Goal: Transaction & Acquisition: Book appointment/travel/reservation

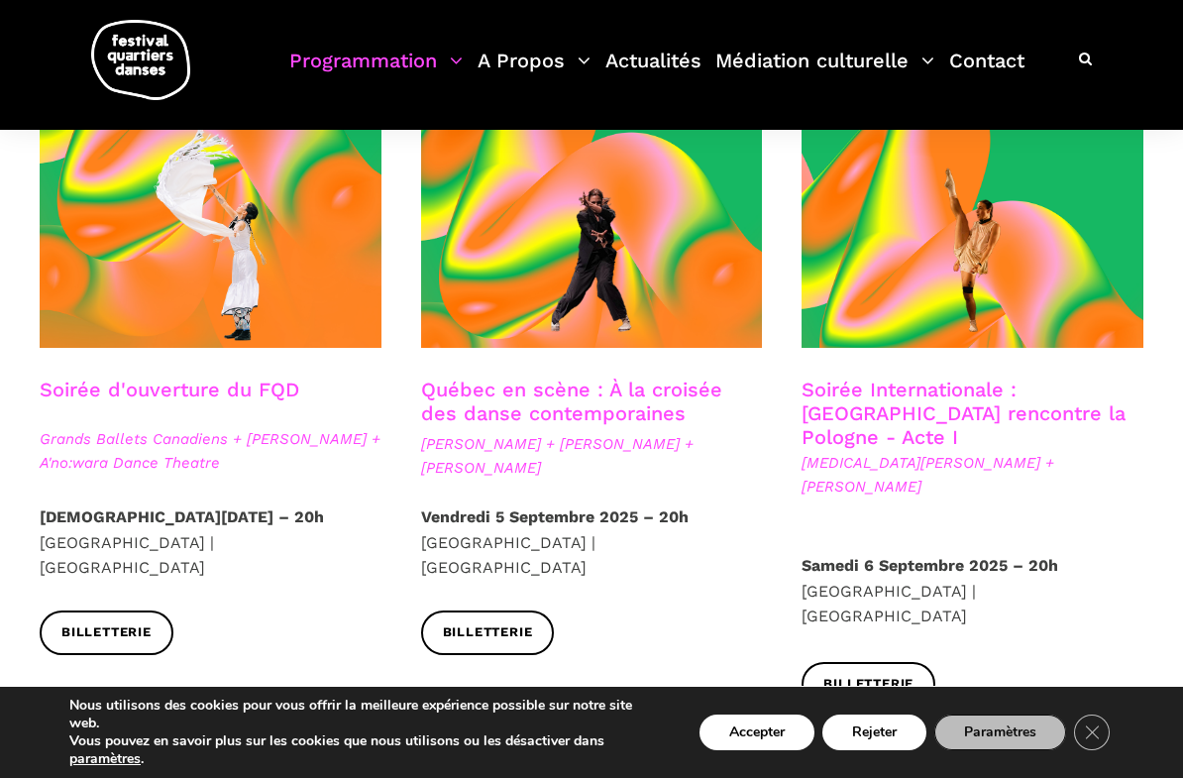
scroll to position [511, 0]
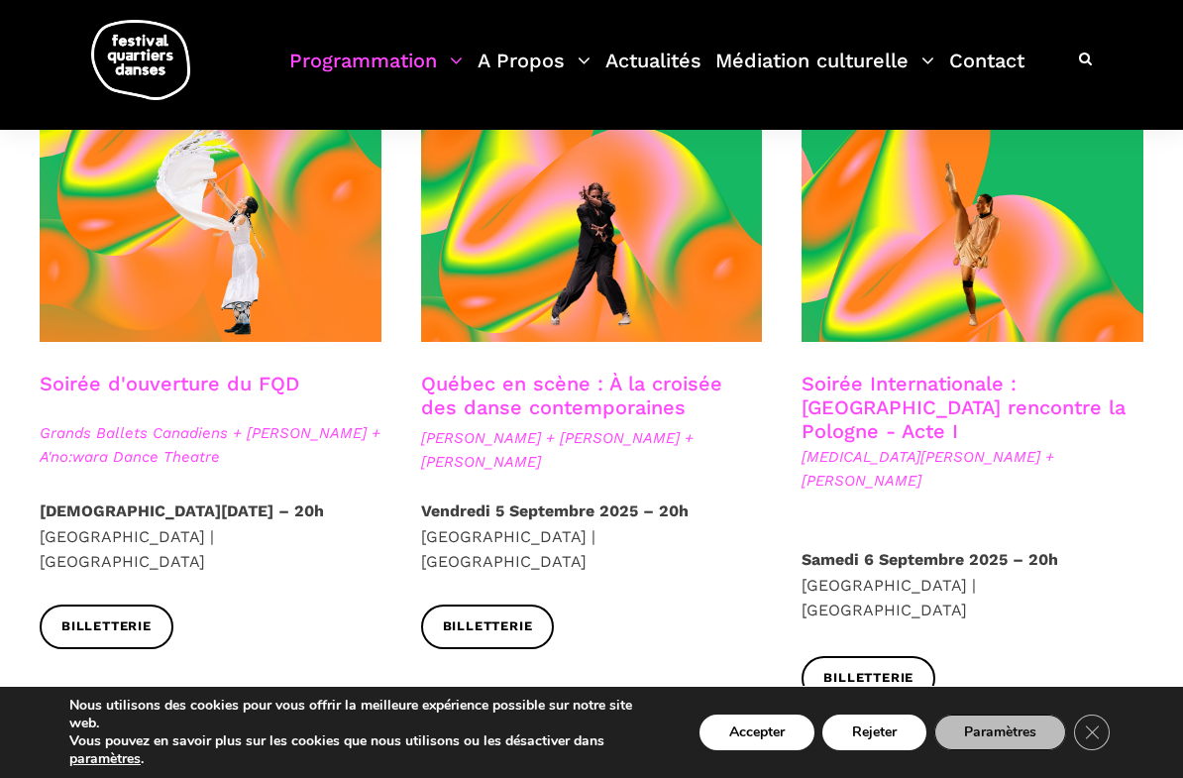
click at [110, 310] on span at bounding box center [211, 227] width 342 height 229
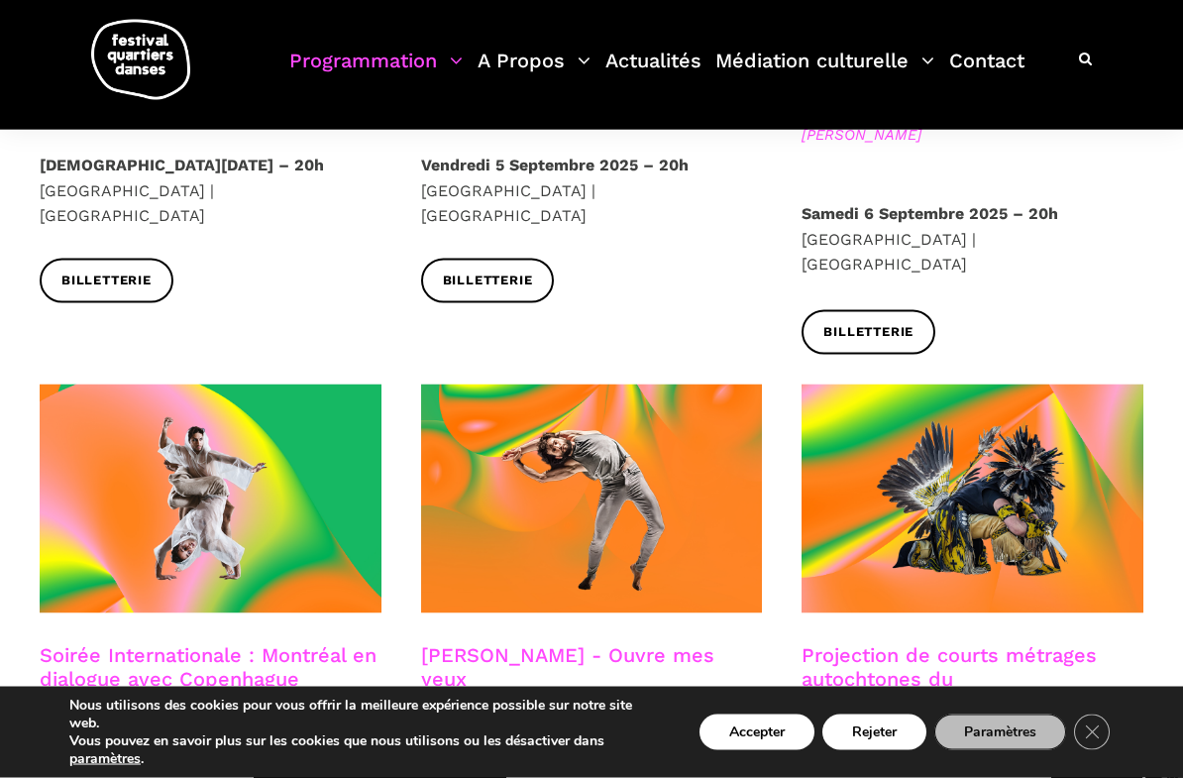
scroll to position [860, 0]
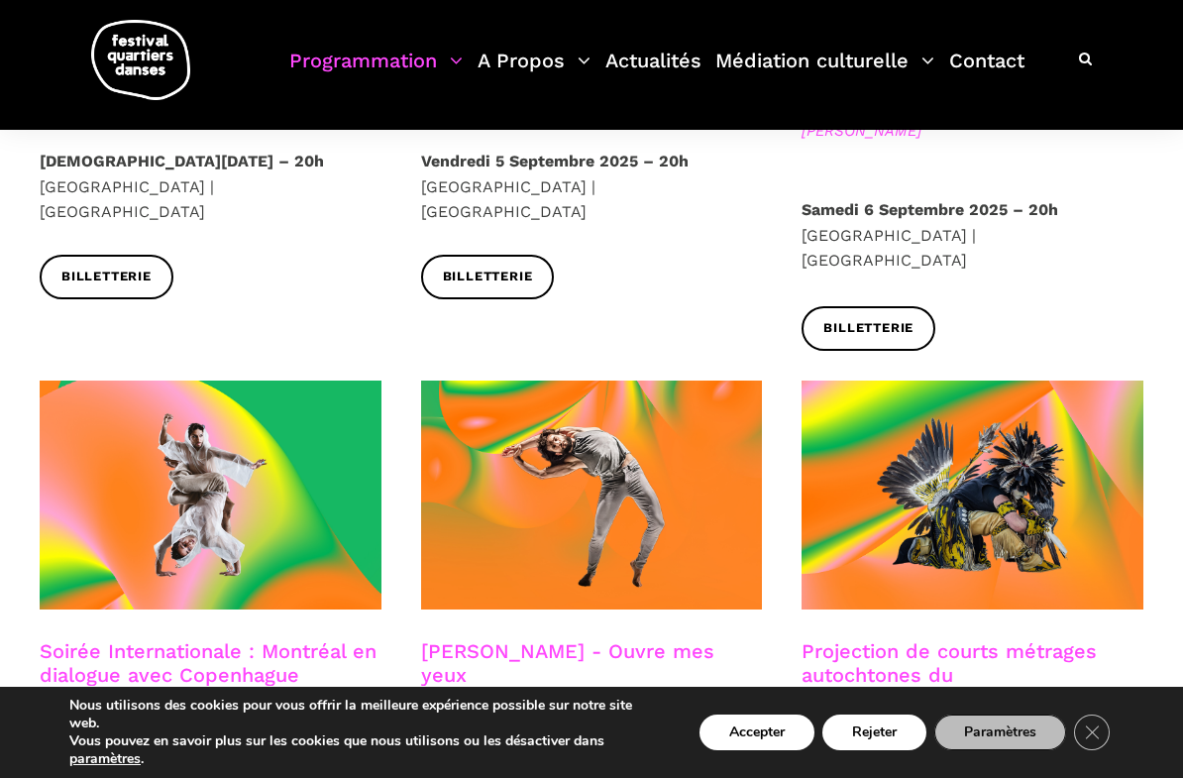
click at [98, 533] on span at bounding box center [211, 494] width 342 height 229
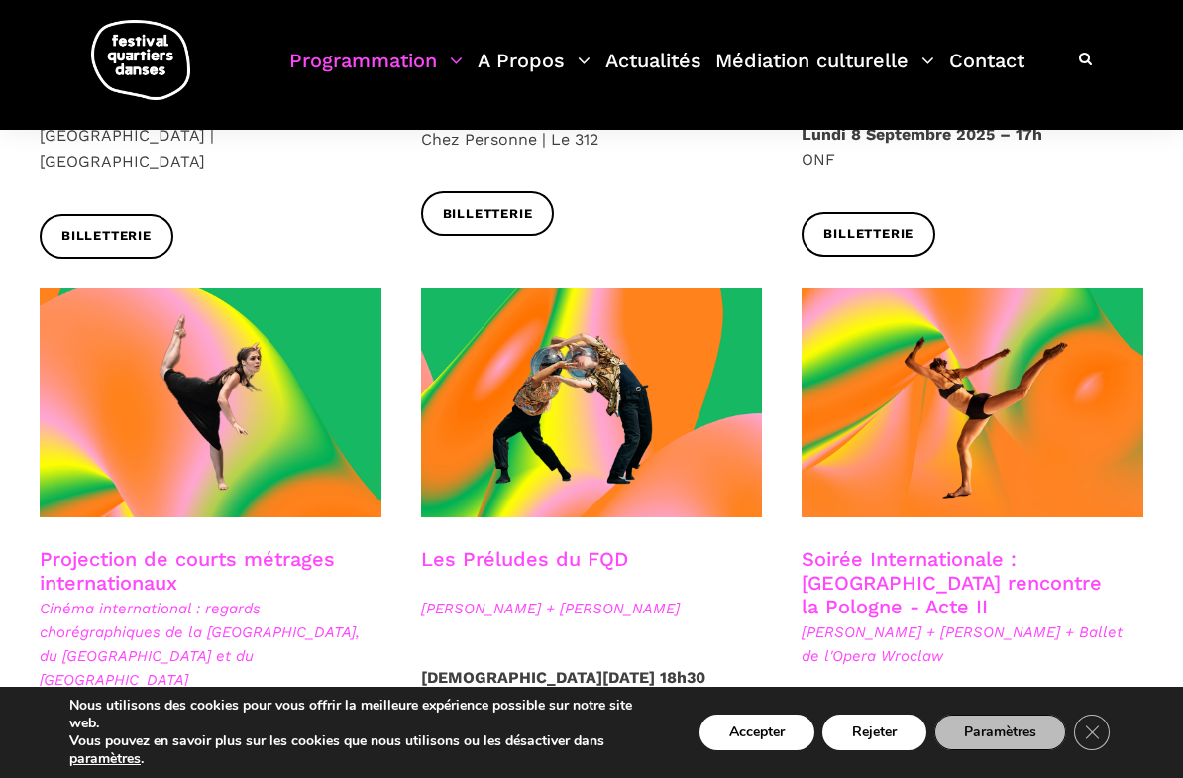
scroll to position [1522, 0]
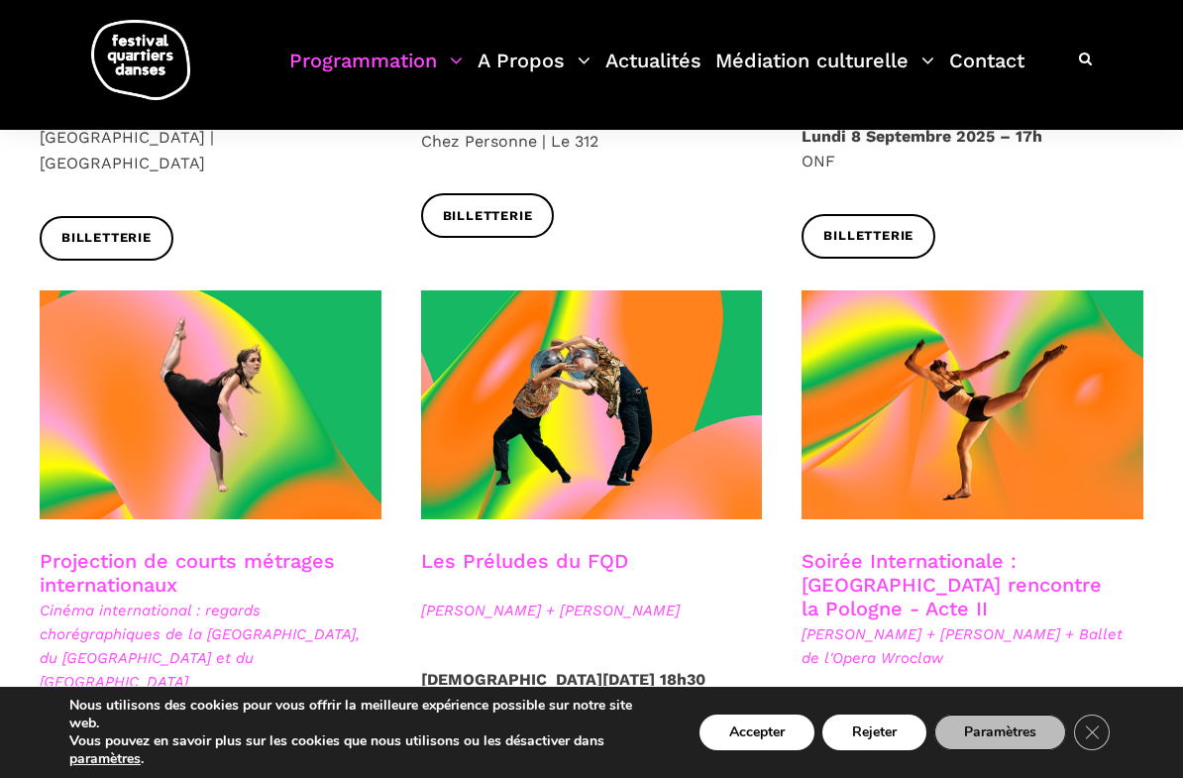
click at [1065, 368] on span at bounding box center [973, 404] width 342 height 229
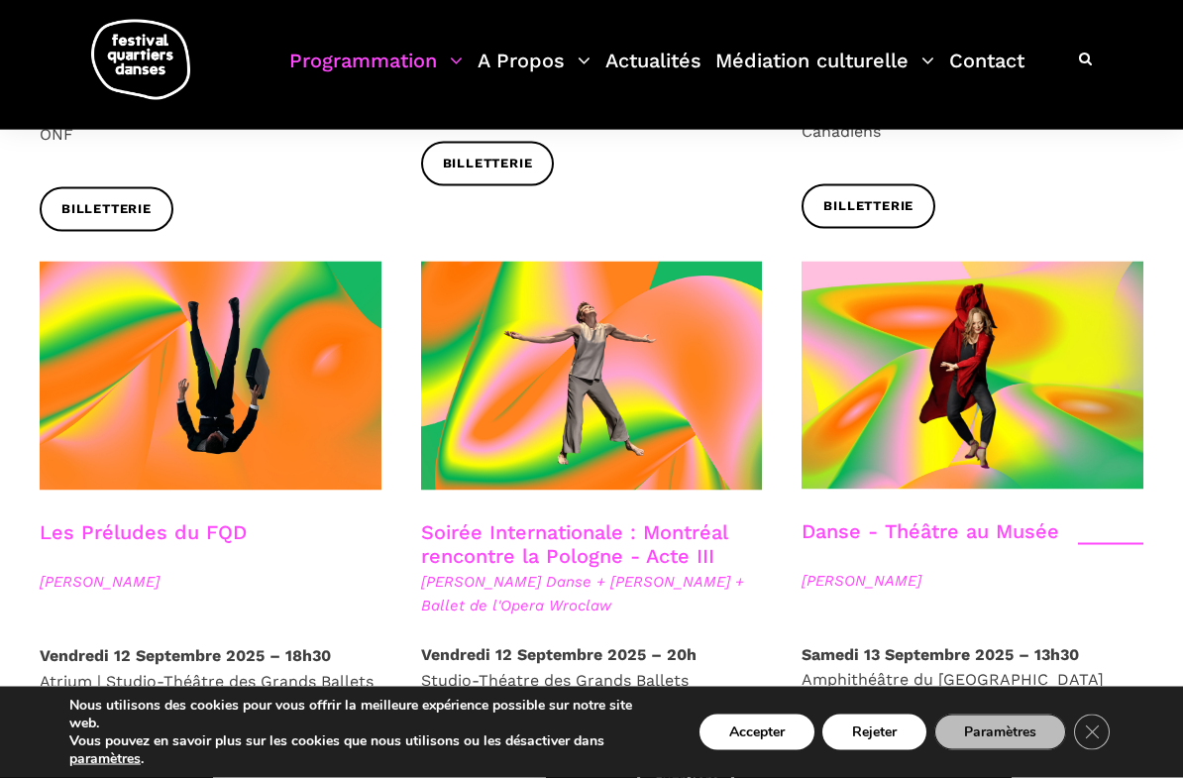
scroll to position [2144, 0]
click at [84, 288] on span at bounding box center [211, 375] width 342 height 229
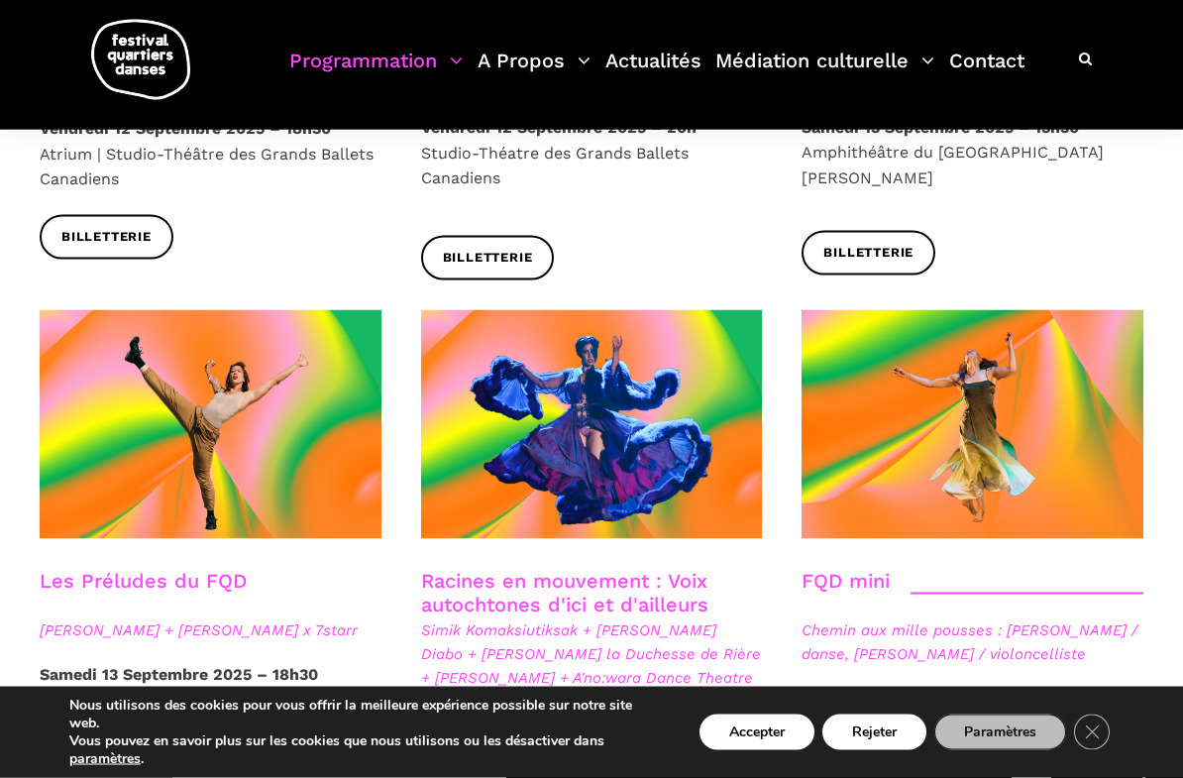
scroll to position [2671, 0]
click at [215, 407] on span at bounding box center [211, 423] width 342 height 229
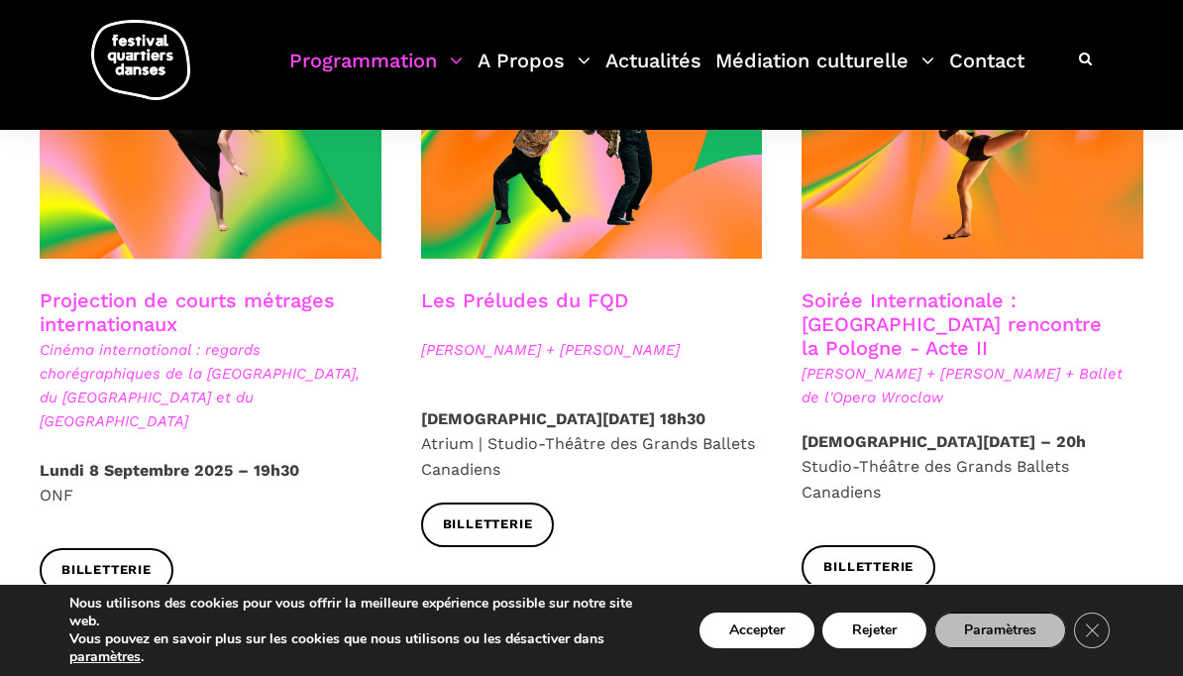
scroll to position [1753, 0]
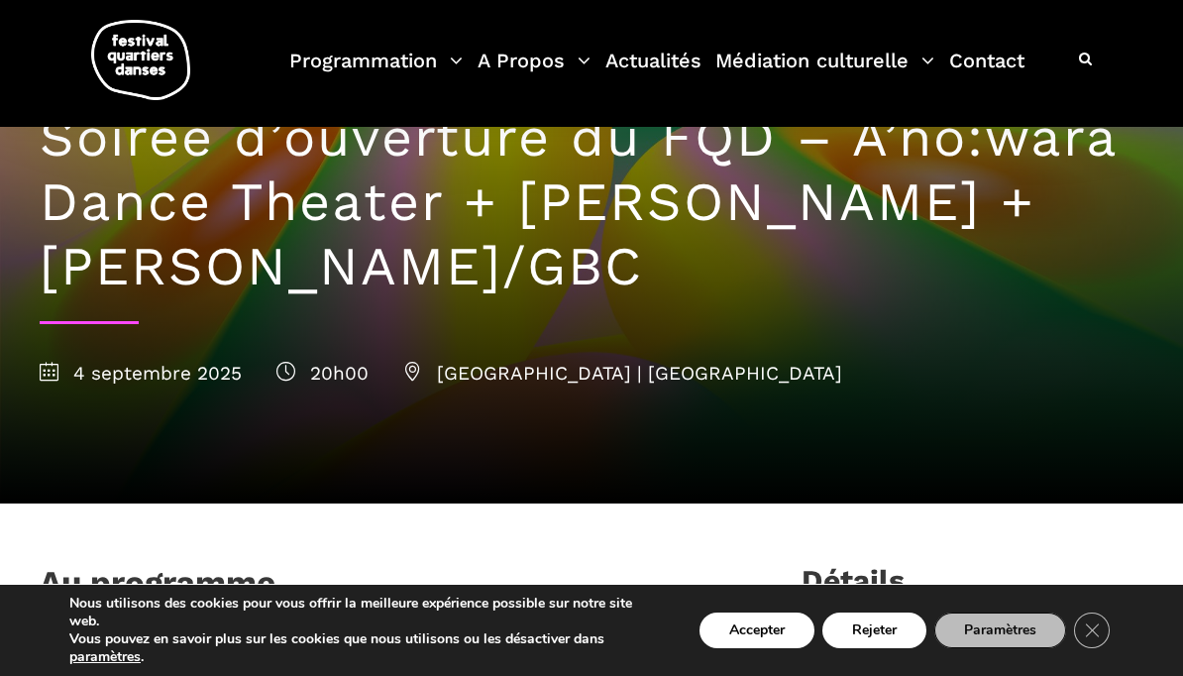
scroll to position [119, 0]
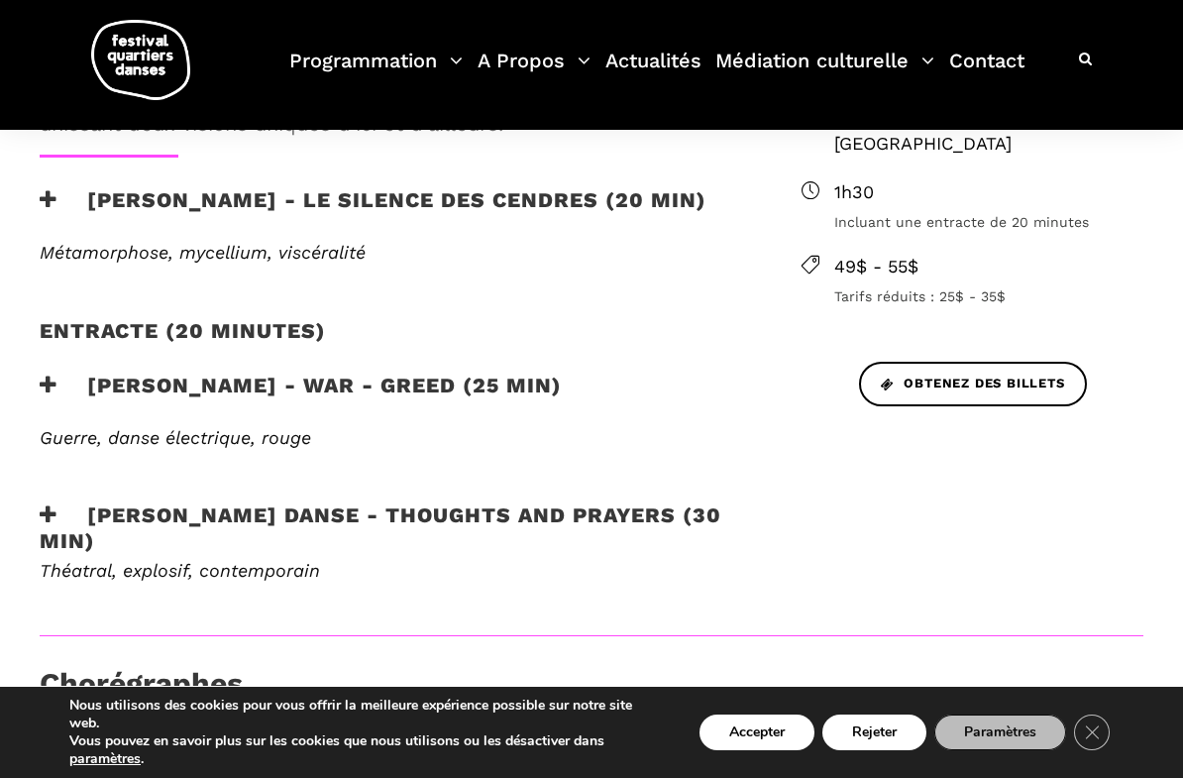
scroll to position [789, 0]
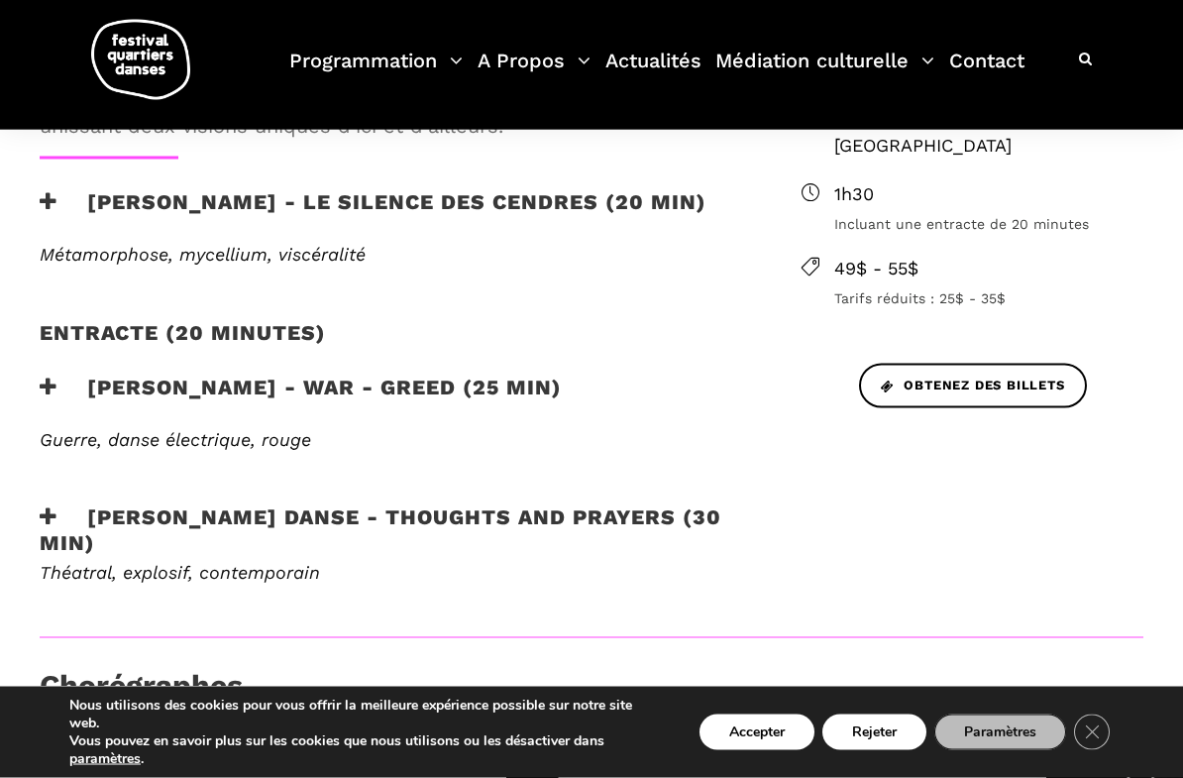
click at [52, 506] on icon at bounding box center [49, 516] width 18 height 21
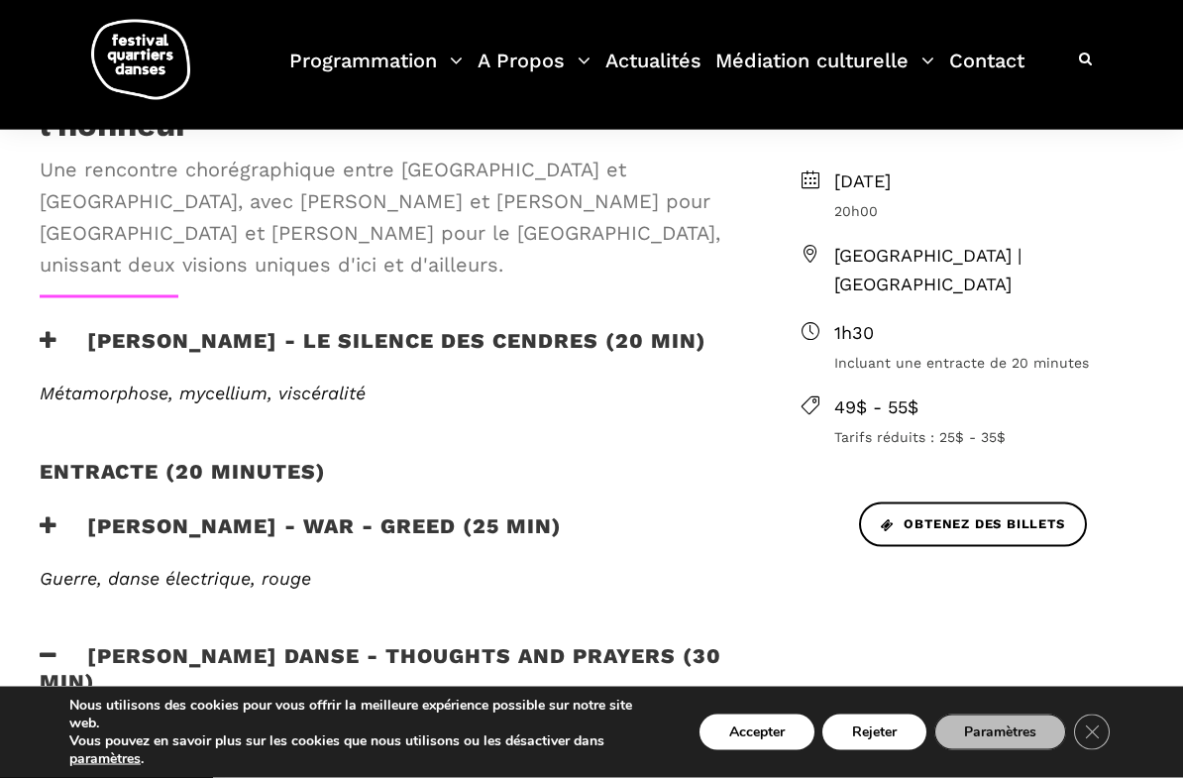
scroll to position [652, 0]
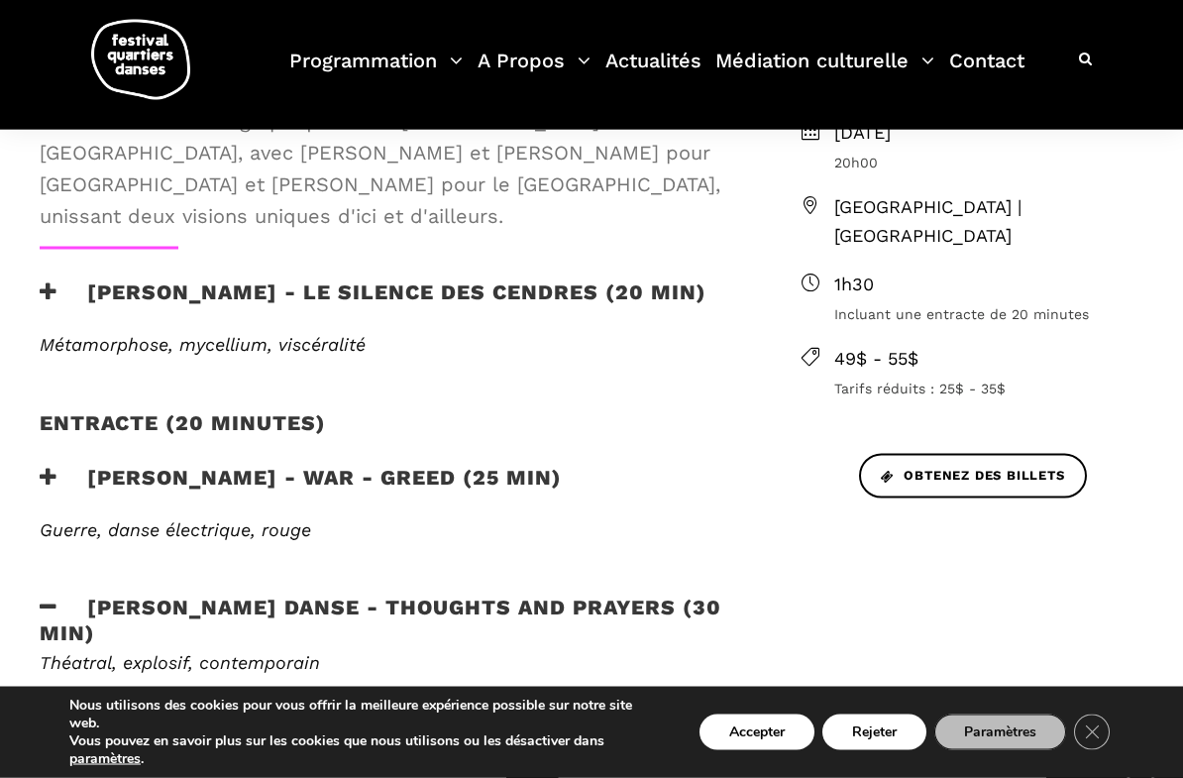
click at [979, 466] on span "Obtenez des billets" at bounding box center [973, 476] width 184 height 21
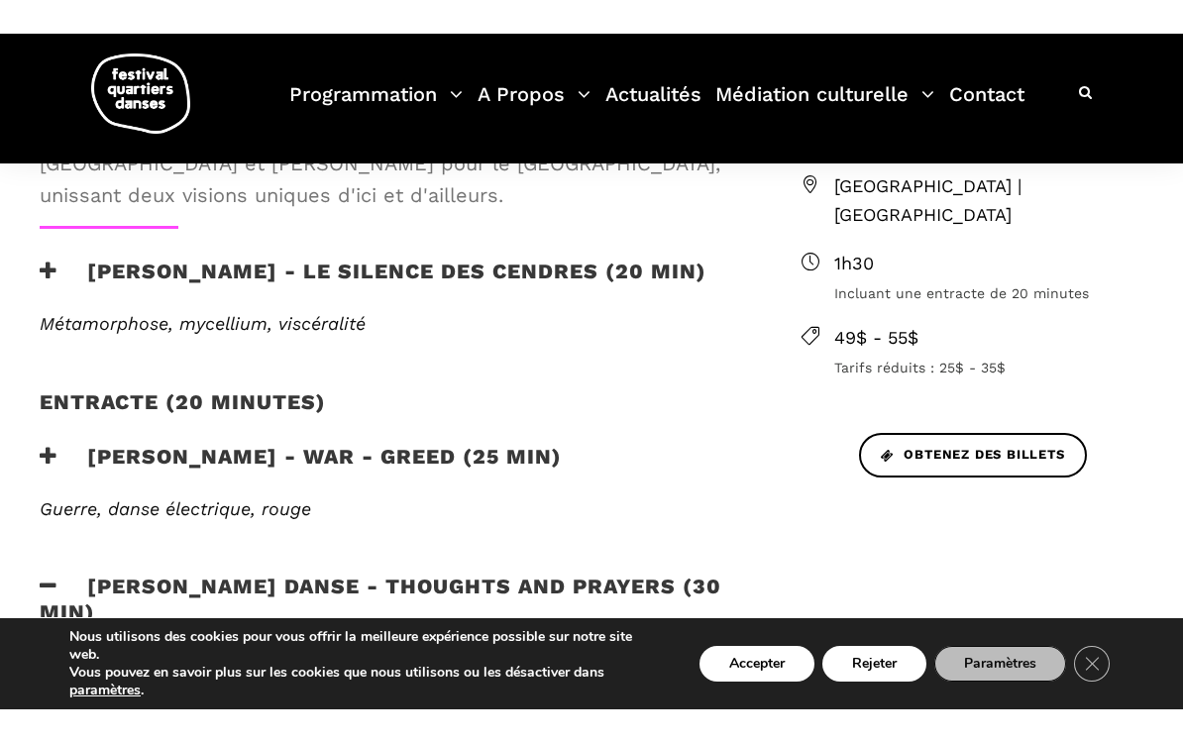
scroll to position [752, 0]
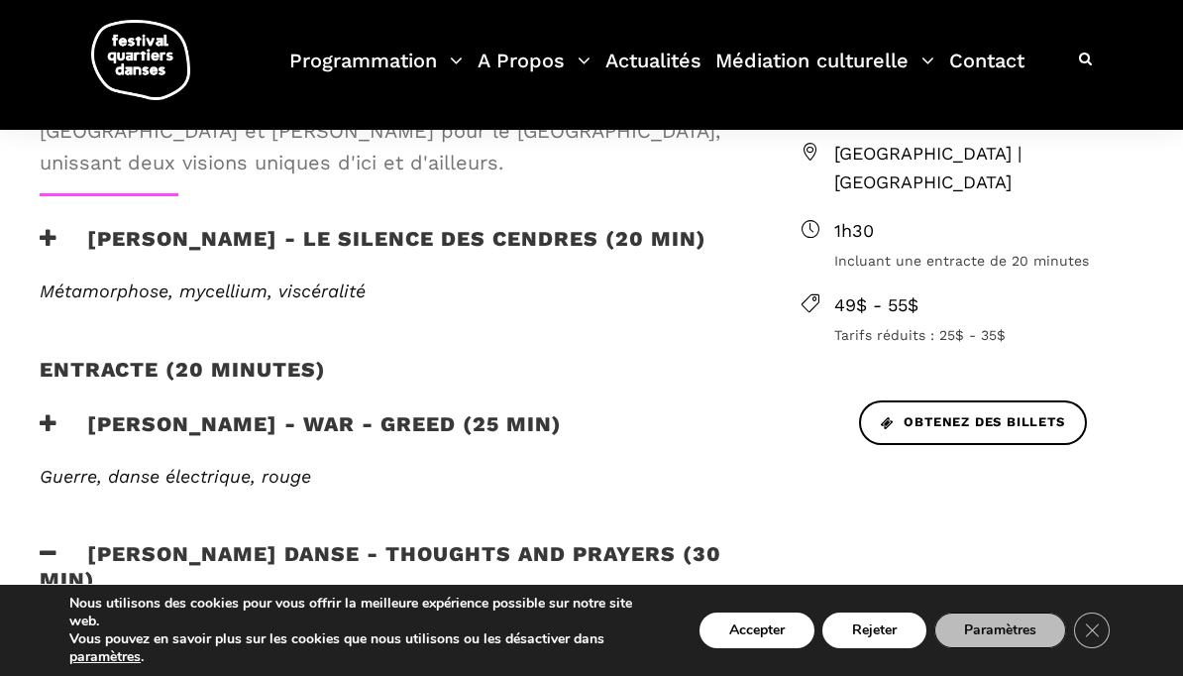
click at [43, 228] on icon at bounding box center [49, 238] width 18 height 21
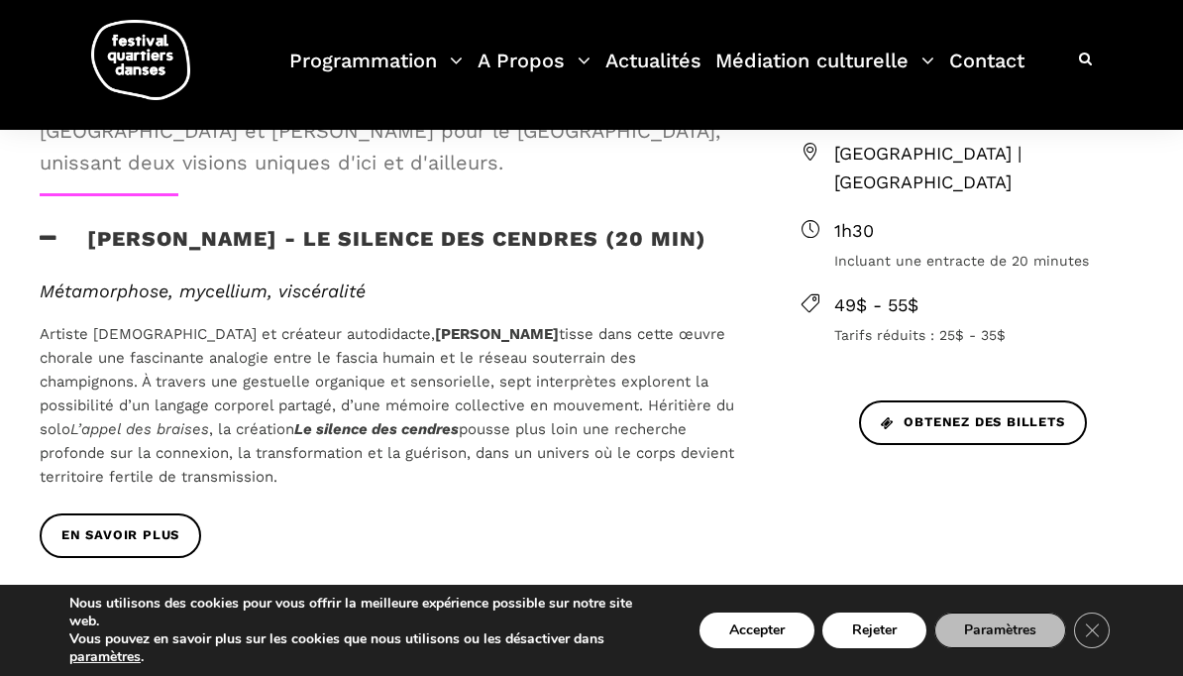
click at [49, 228] on icon at bounding box center [49, 238] width 18 height 21
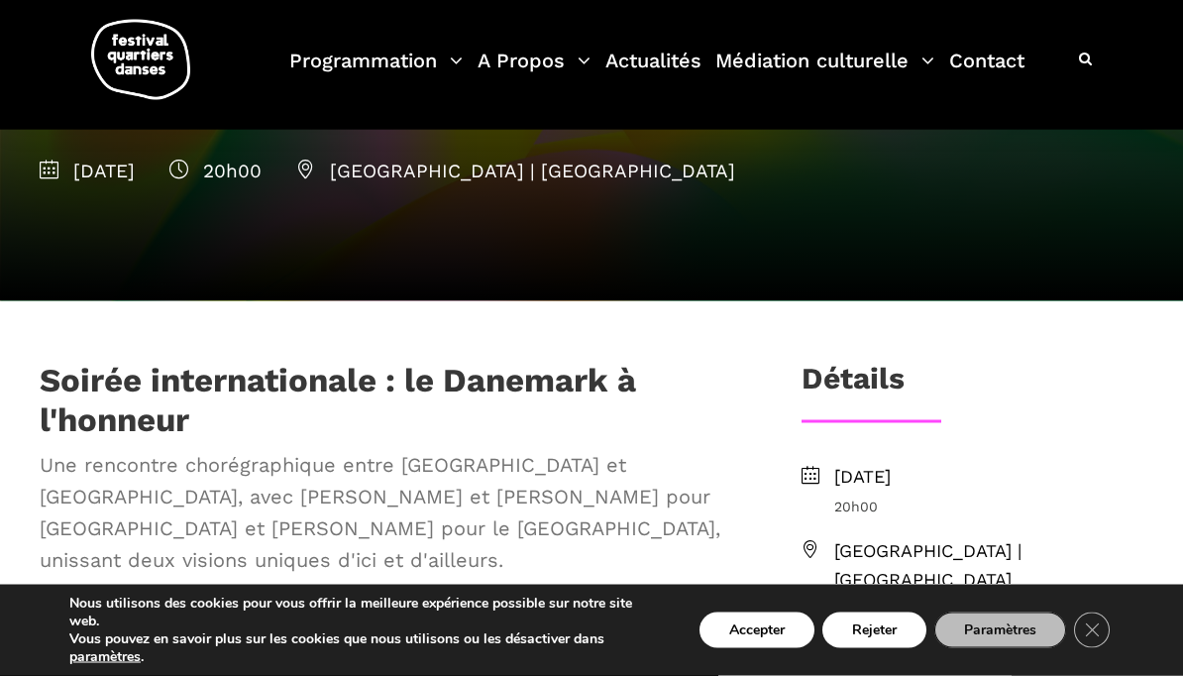
scroll to position [313, 0]
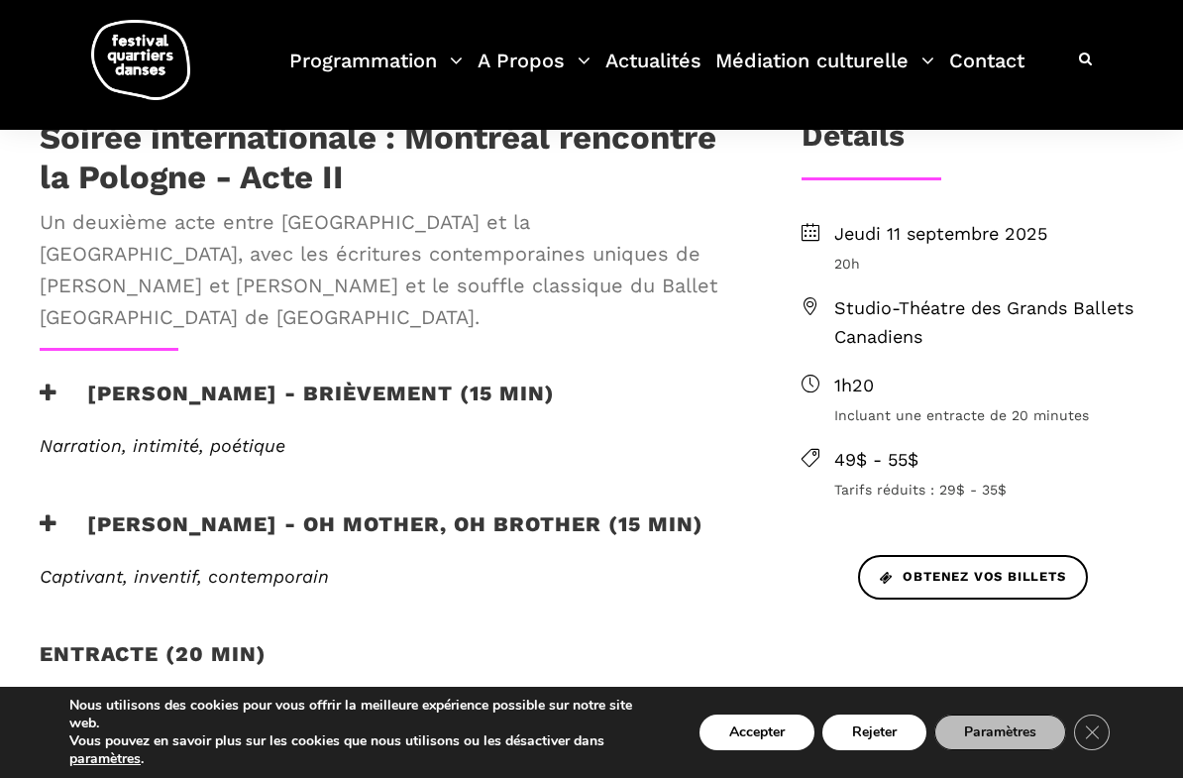
scroll to position [608, 0]
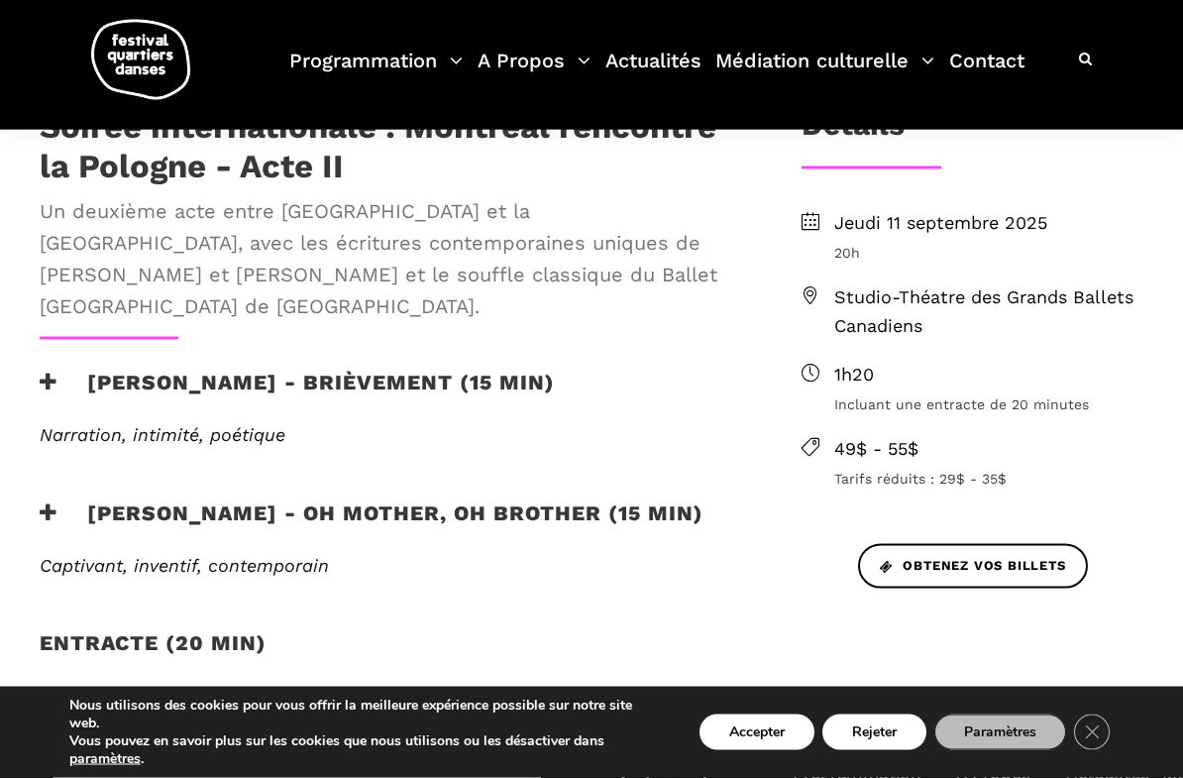
click at [914, 400] on span "Incluant une entracte de 20 minutes" at bounding box center [988, 404] width 309 height 22
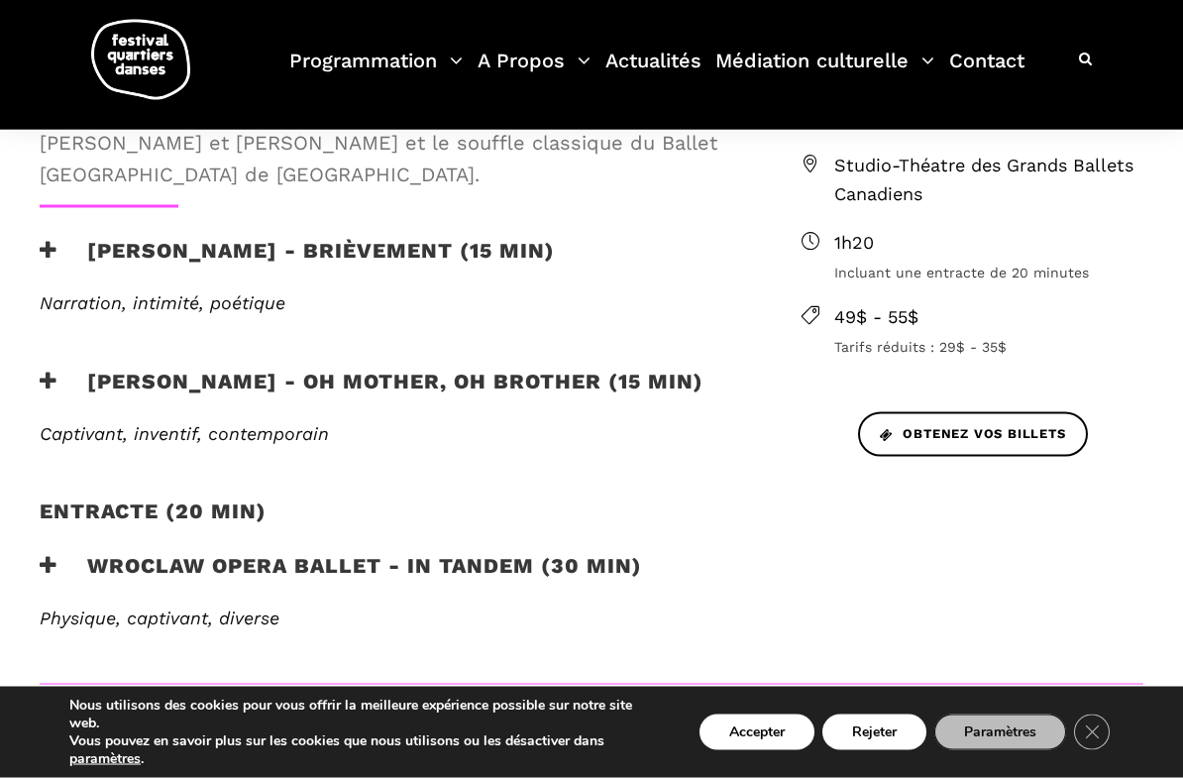
scroll to position [742, 0]
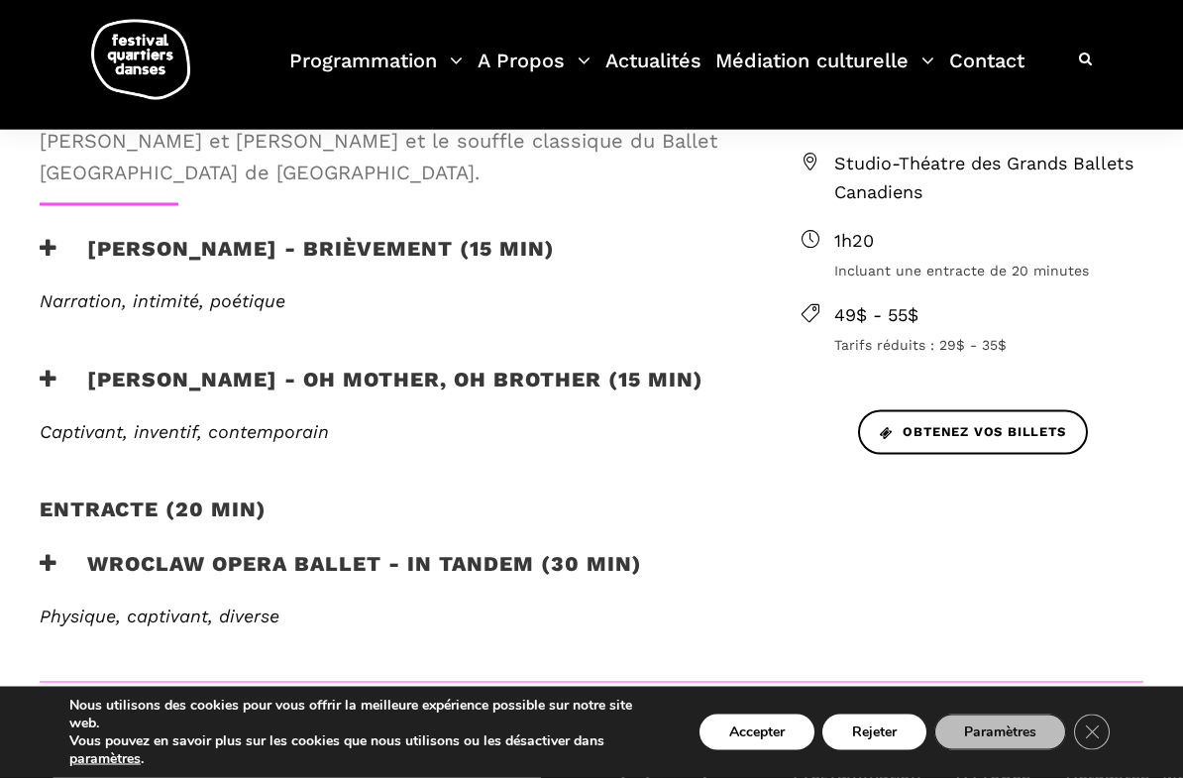
click at [49, 238] on icon at bounding box center [49, 248] width 18 height 21
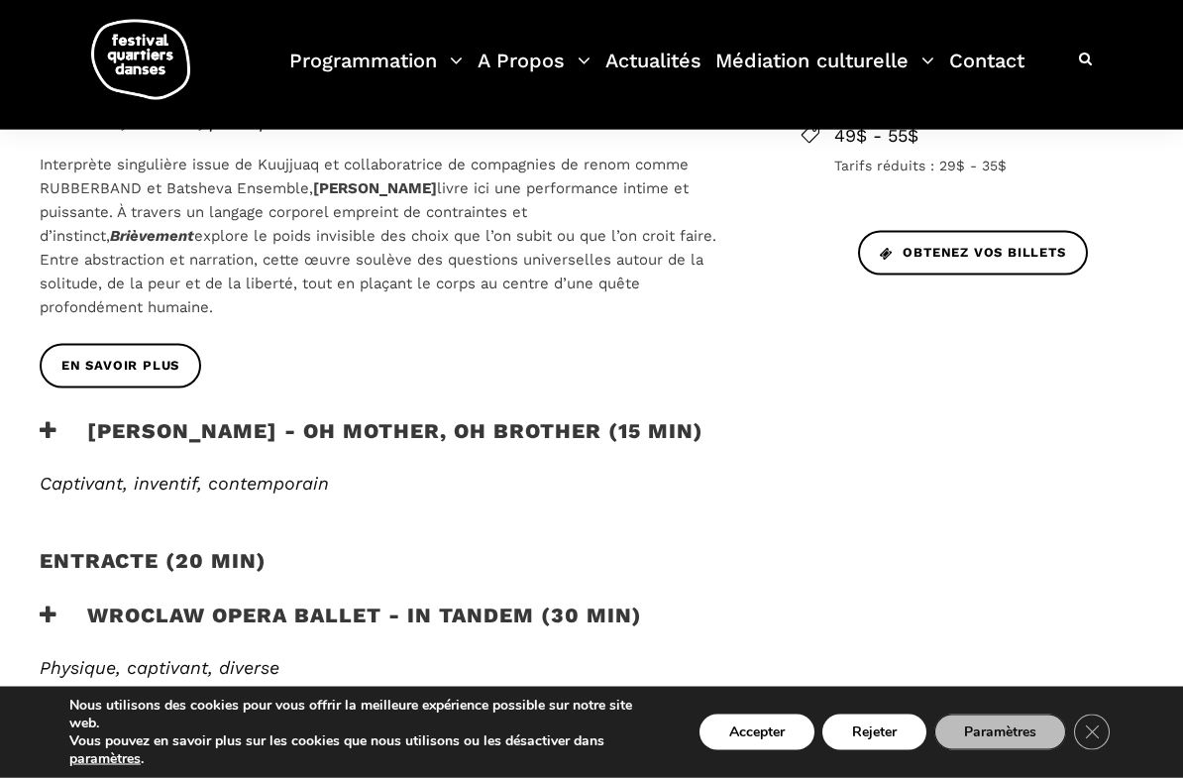
scroll to position [923, 0]
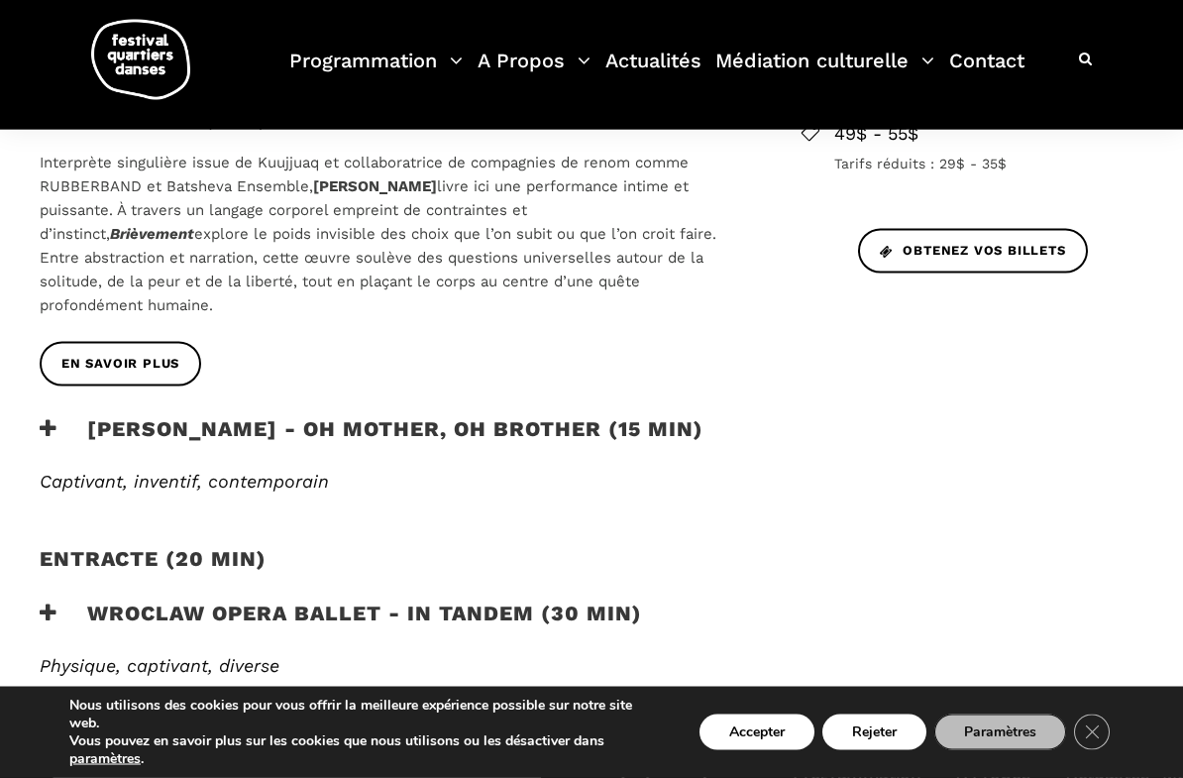
click at [54, 602] on icon at bounding box center [49, 612] width 18 height 21
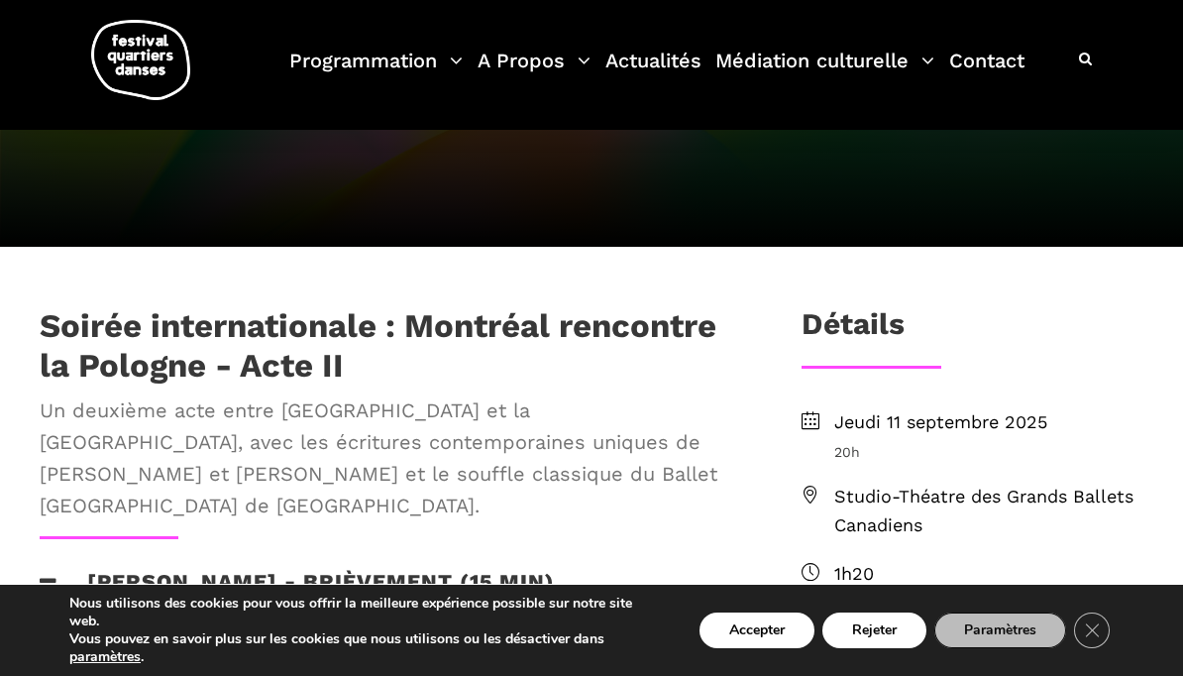
scroll to position [364, 0]
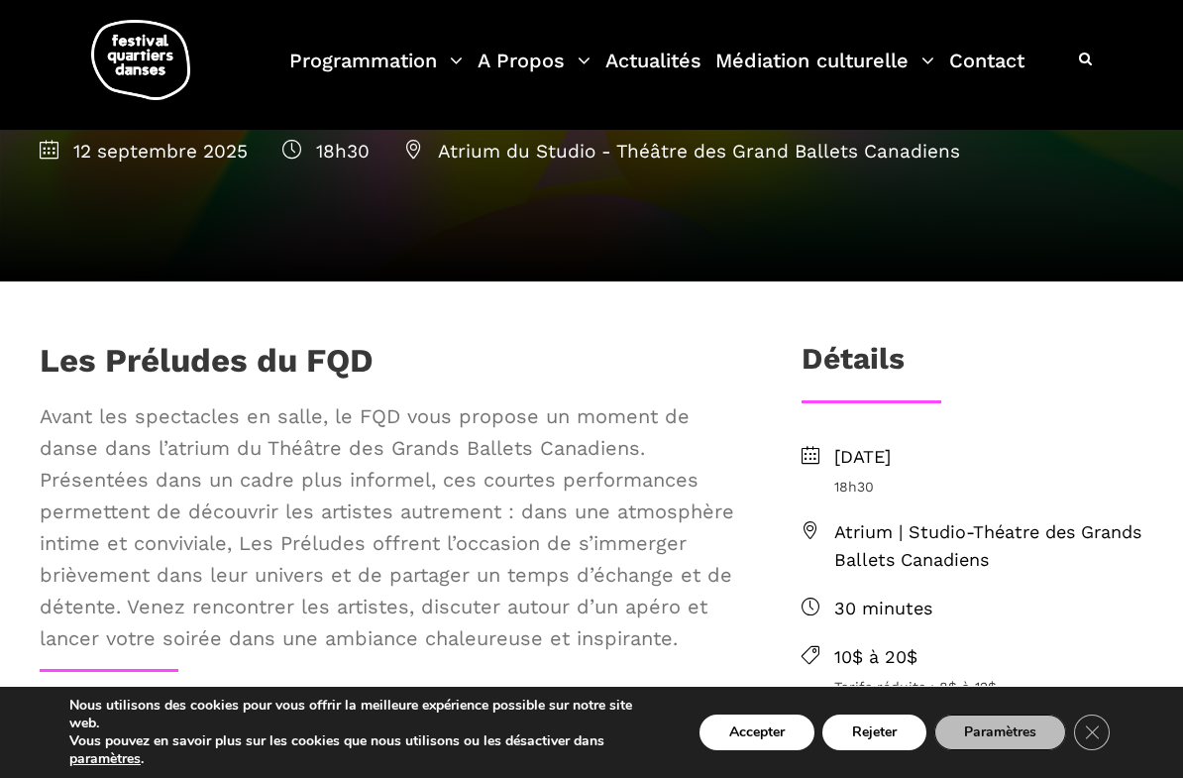
scroll to position [245, 0]
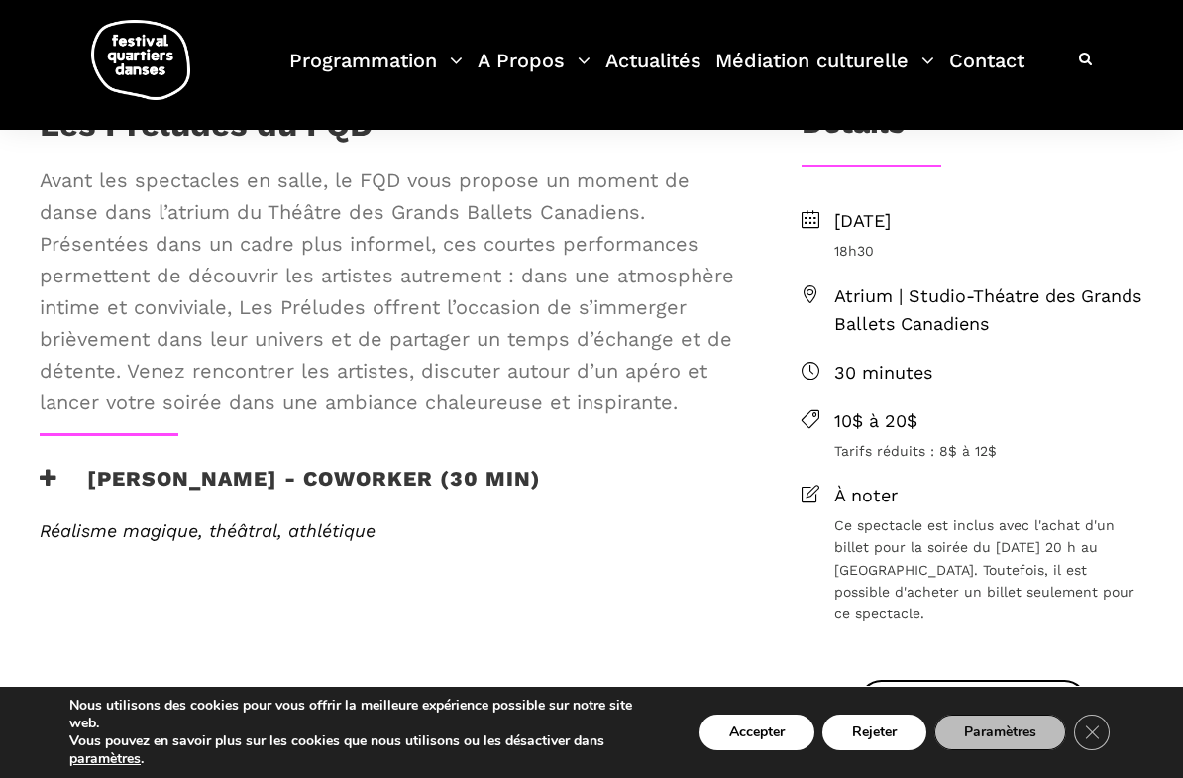
click at [53, 488] on icon at bounding box center [49, 478] width 18 height 21
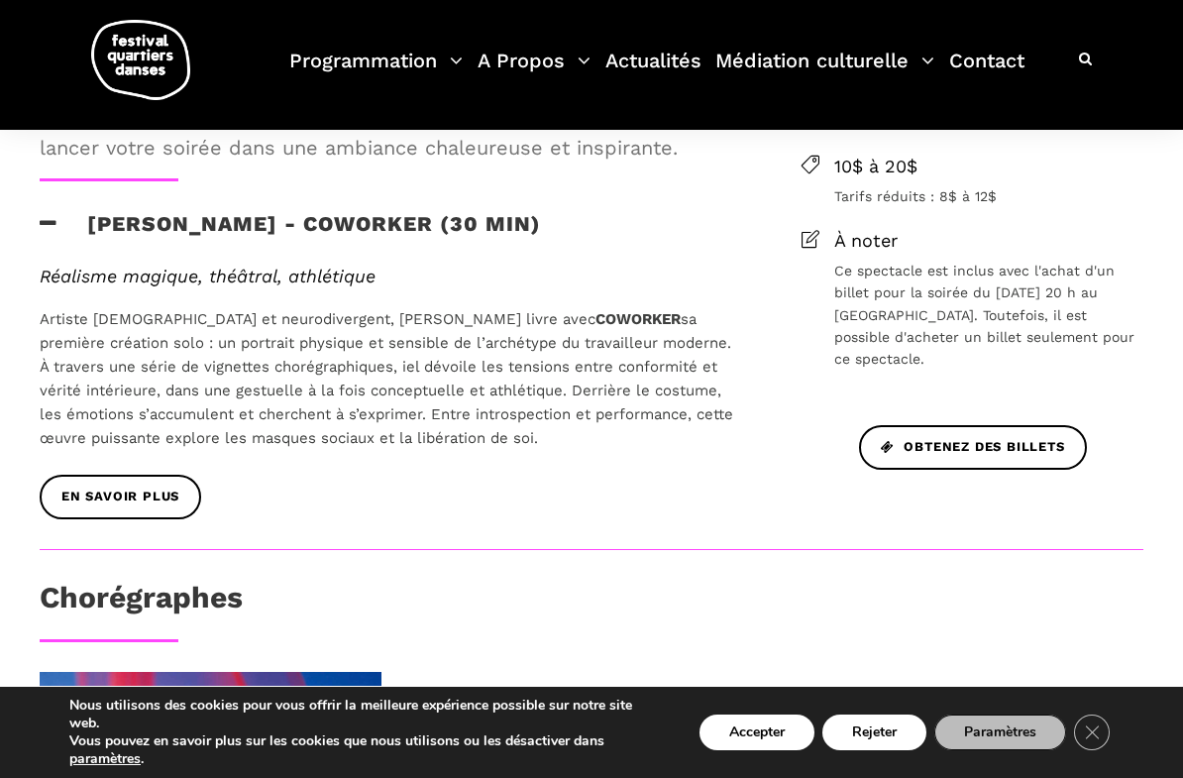
scroll to position [754, 0]
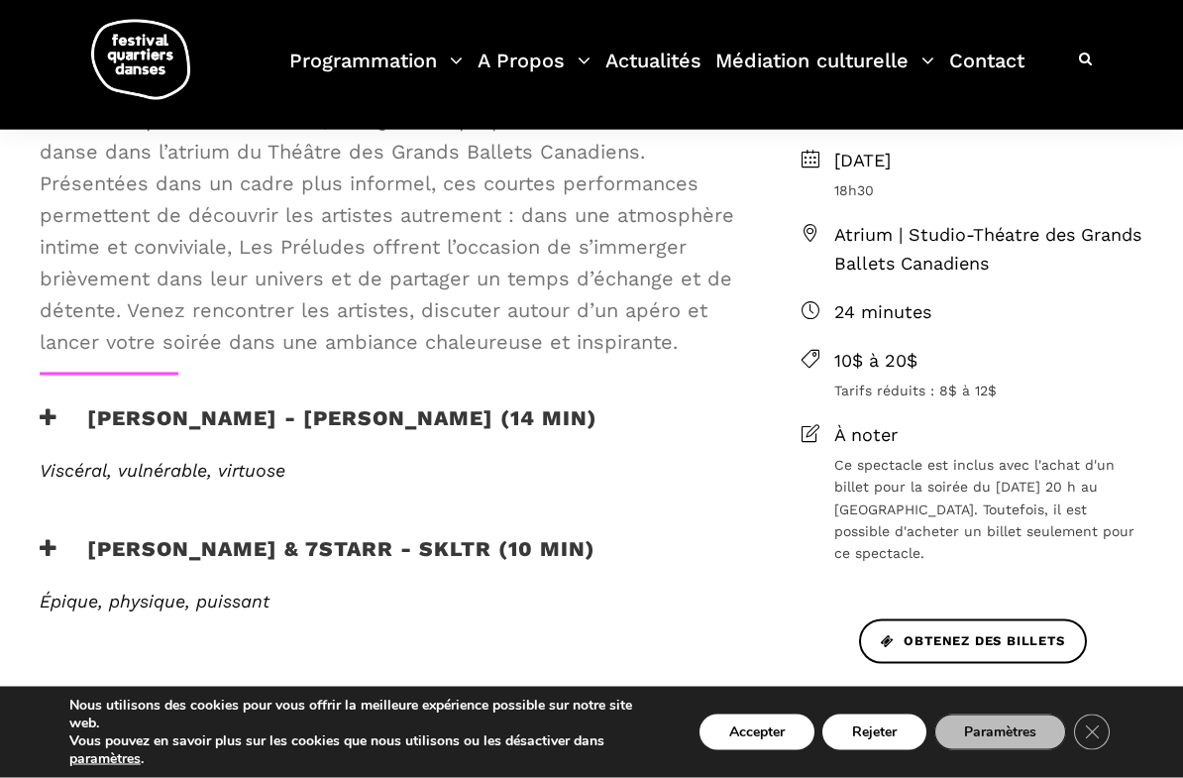
scroll to position [608, 0]
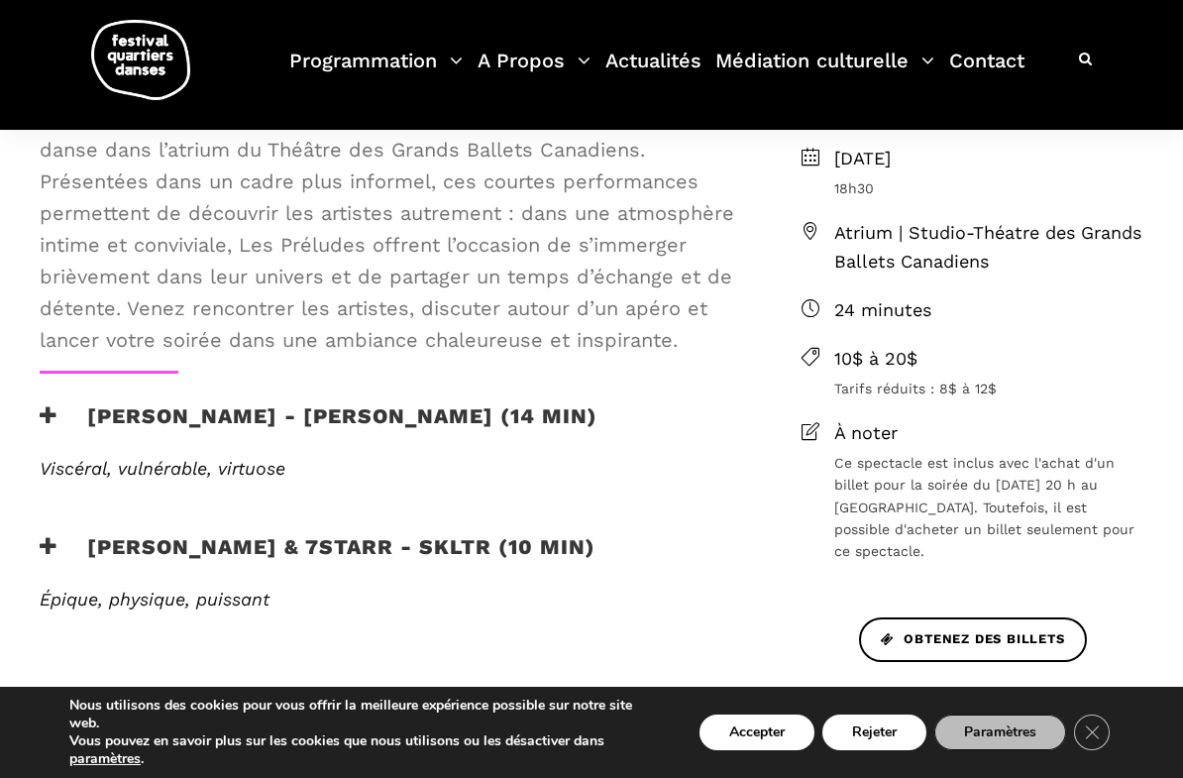
click at [54, 417] on icon at bounding box center [49, 415] width 18 height 21
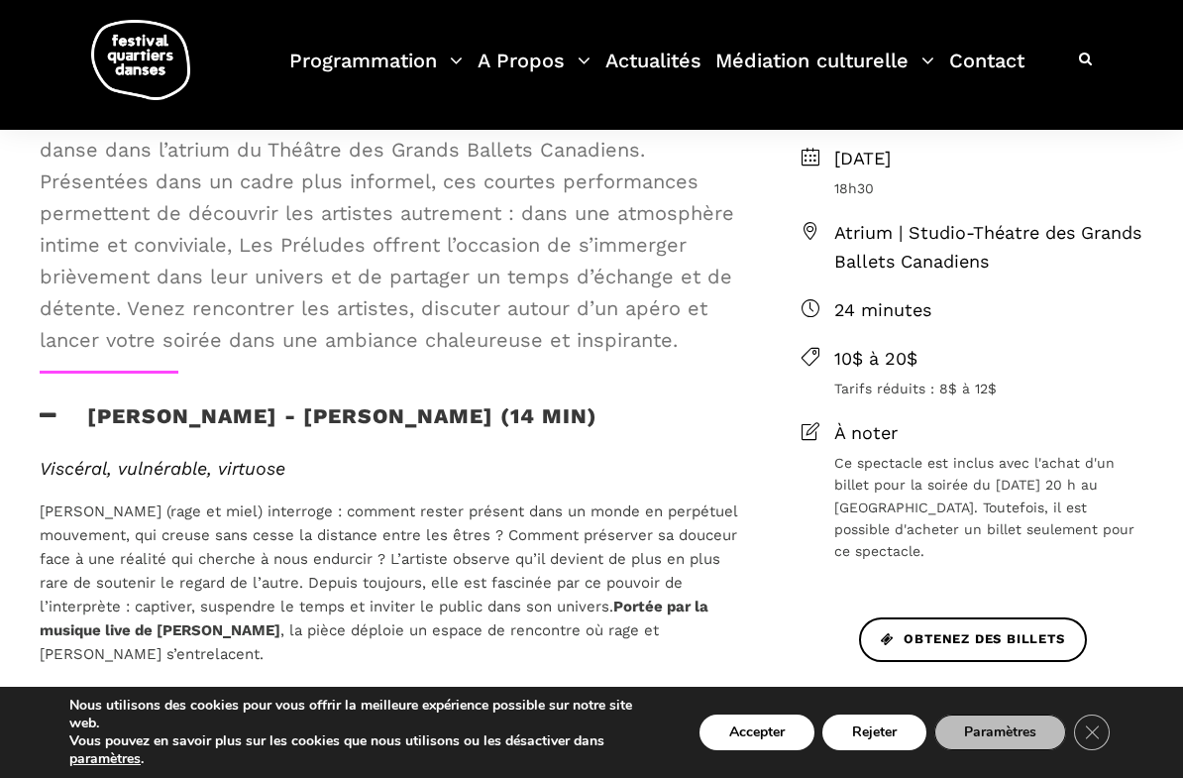
click at [68, 413] on h3 "[PERSON_NAME] - [PERSON_NAME] (14 min)" at bounding box center [319, 428] width 558 height 50
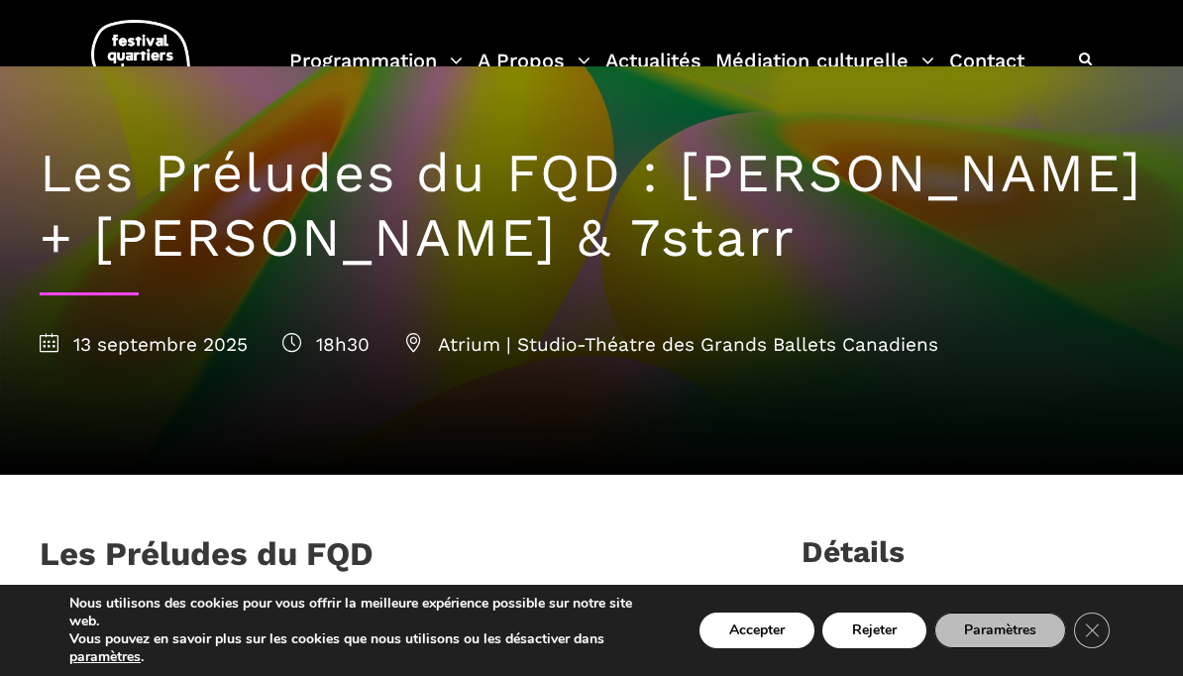
scroll to position [50, 0]
